Goal: Transaction & Acquisition: Purchase product/service

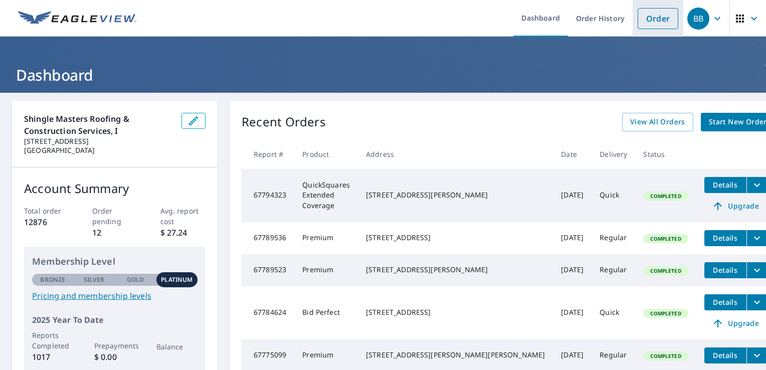
click at [646, 17] on link "Order" at bounding box center [658, 18] width 41 height 21
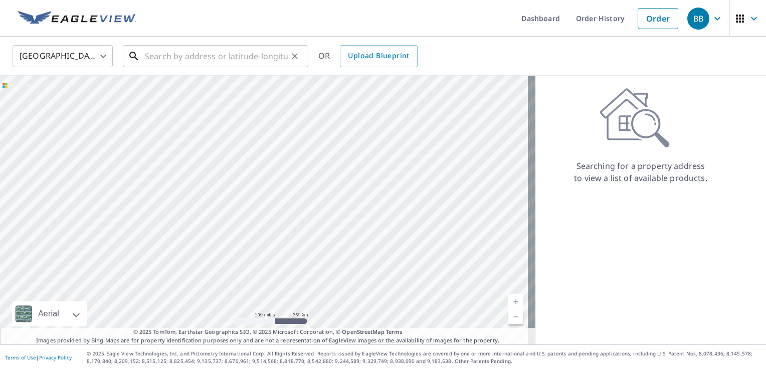
click at [192, 53] on input "text" at bounding box center [216, 56] width 143 height 28
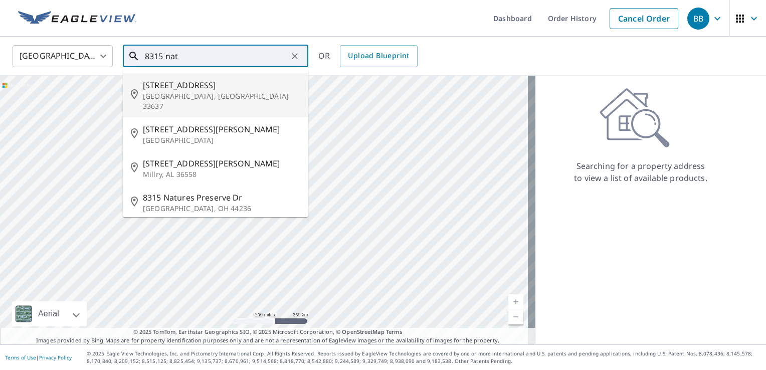
click at [192, 86] on span "[STREET_ADDRESS]" at bounding box center [221, 85] width 157 height 12
type input "[STREET_ADDRESS]"
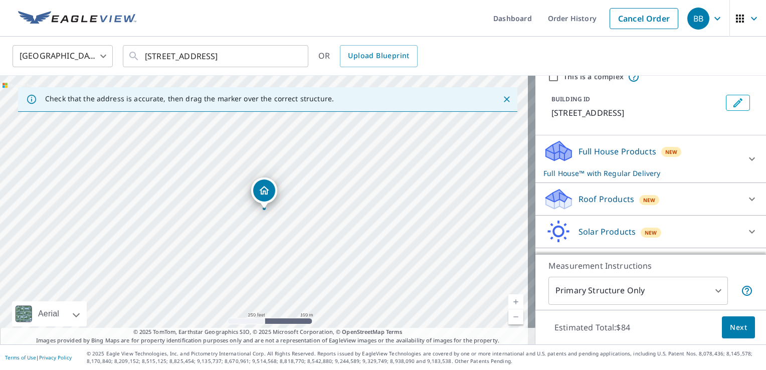
scroll to position [44, 0]
click at [511, 307] on link "Current Level 17, Zoom In" at bounding box center [515, 301] width 15 height 15
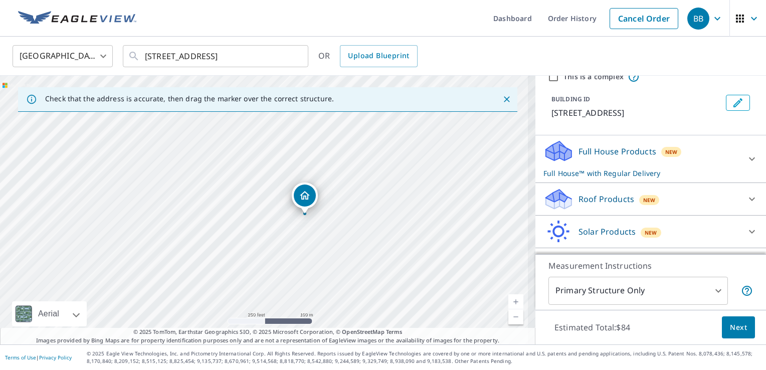
click at [511, 307] on link "Current Level 17, Zoom In" at bounding box center [515, 301] width 15 height 15
click at [513, 298] on link "Current Level 17, Zoom In" at bounding box center [515, 301] width 15 height 15
click at [513, 298] on link "Current Level 18.021827184595562, Zoom In Disabled" at bounding box center [515, 301] width 15 height 15
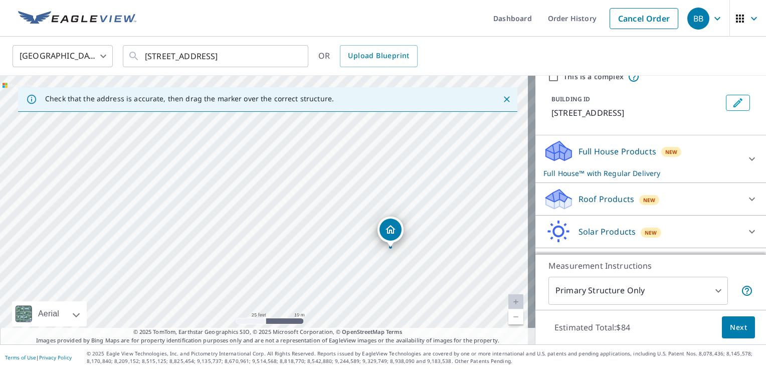
click at [601, 203] on p "Roof Products" at bounding box center [606, 199] width 56 height 12
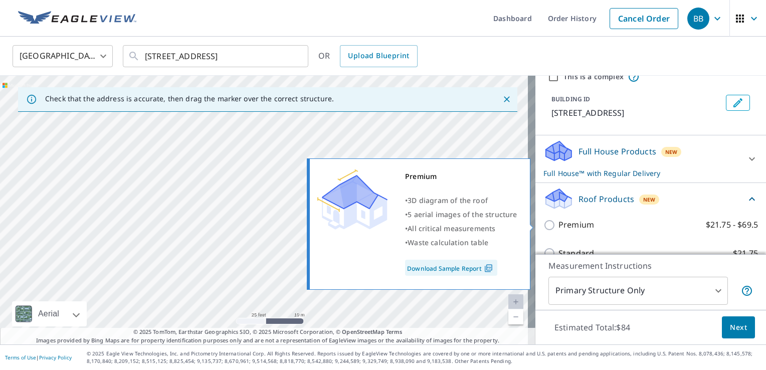
click at [543, 224] on input "Premium $21.75 - $69.5" at bounding box center [550, 225] width 15 height 12
checkbox input "true"
checkbox input "false"
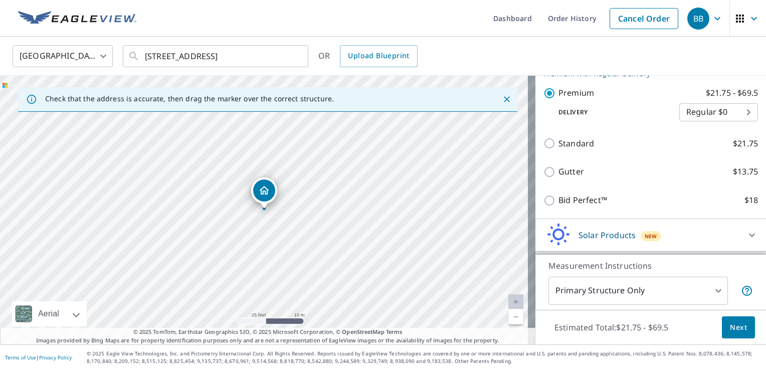
scroll to position [180, 0]
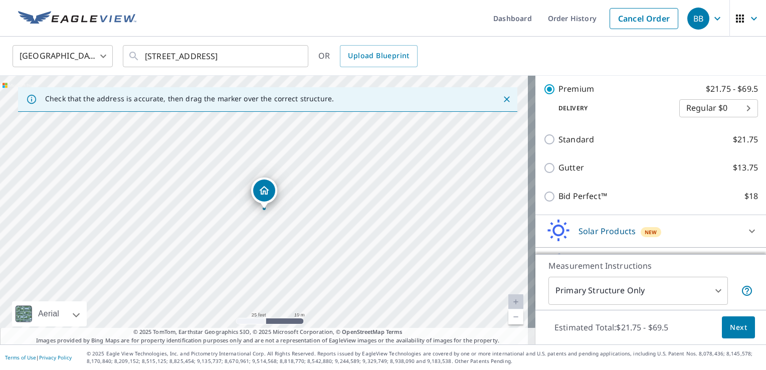
click at [730, 328] on span "Next" at bounding box center [738, 327] width 17 height 13
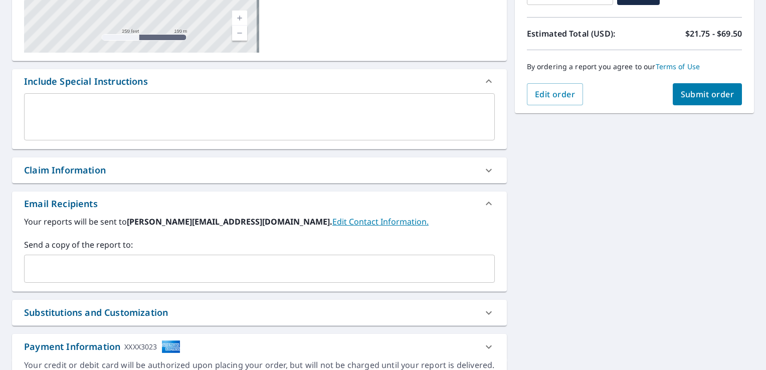
scroll to position [210, 0]
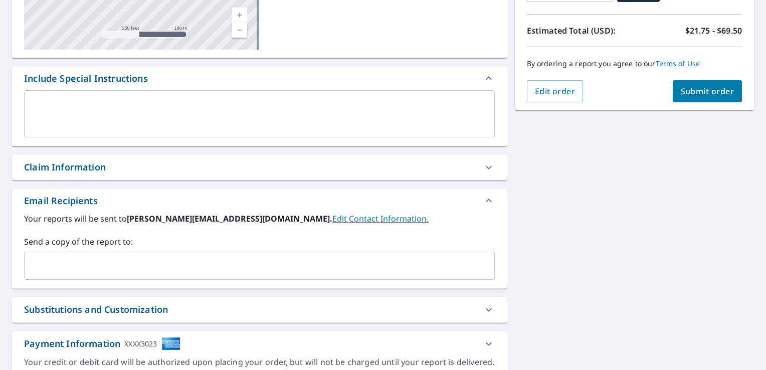
click at [225, 269] on input "text" at bounding box center [252, 265] width 447 height 19
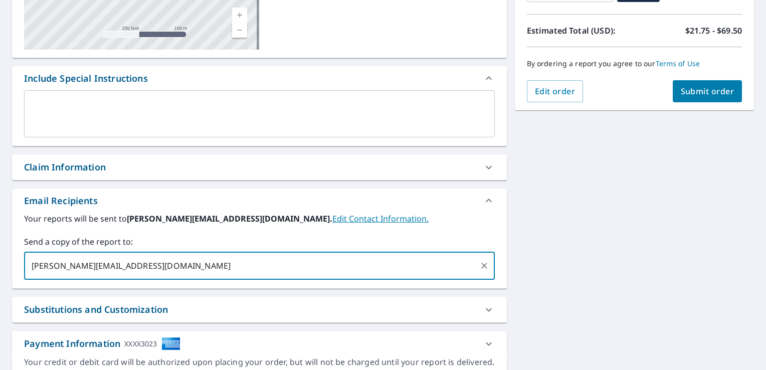
type input "[PERSON_NAME][EMAIL_ADDRESS][DOMAIN_NAME]"
click at [698, 89] on span "Submit order" at bounding box center [708, 91] width 54 height 11
checkbox input "true"
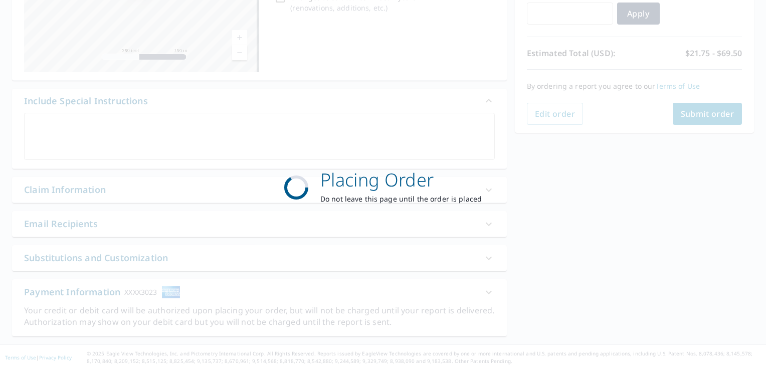
scroll to position [186, 0]
